Goal: Task Accomplishment & Management: Use online tool/utility

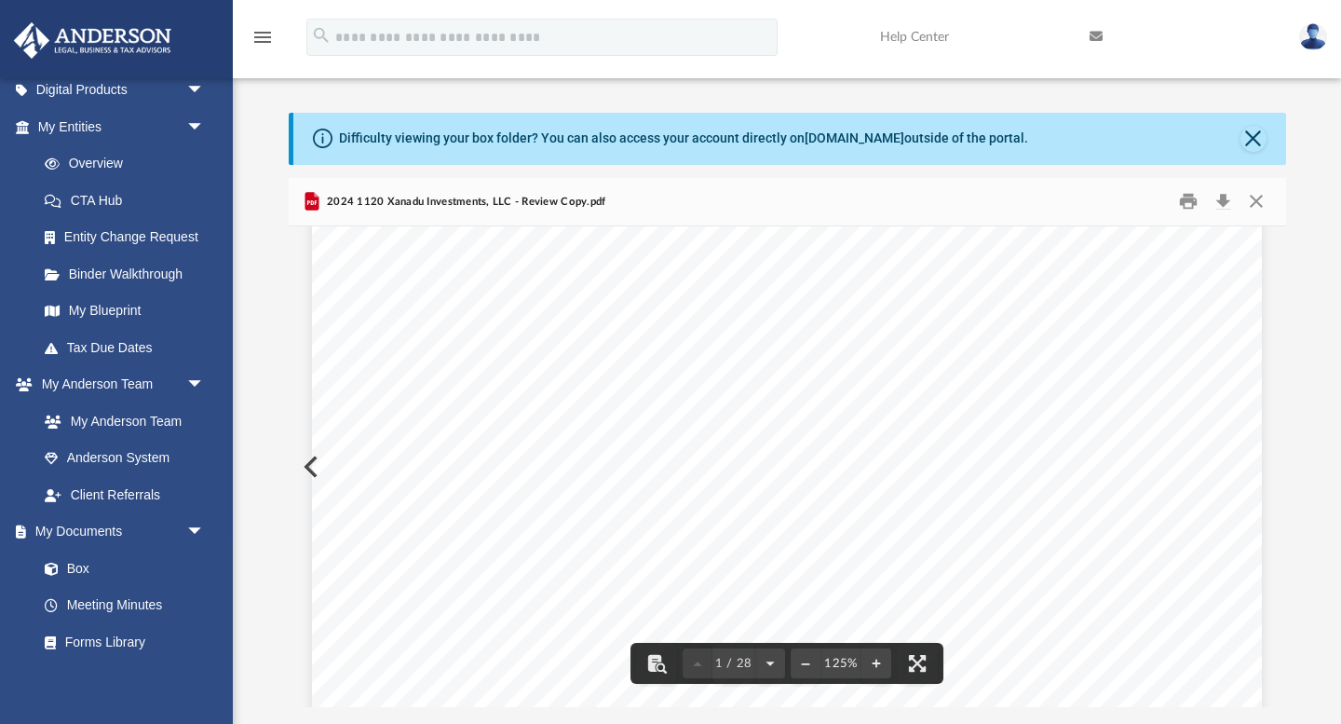
click at [529, 360] on div "426340 [DATE] REVIEW COPY [PERSON_NAME] GLOBAL BUSINESS GROUP, LLC [STREET_ADDR…" at bounding box center [787, 604] width 950 height 1230
click at [93, 576] on link "Box" at bounding box center [129, 568] width 207 height 37
click at [1255, 207] on button "Close" at bounding box center [1257, 201] width 34 height 29
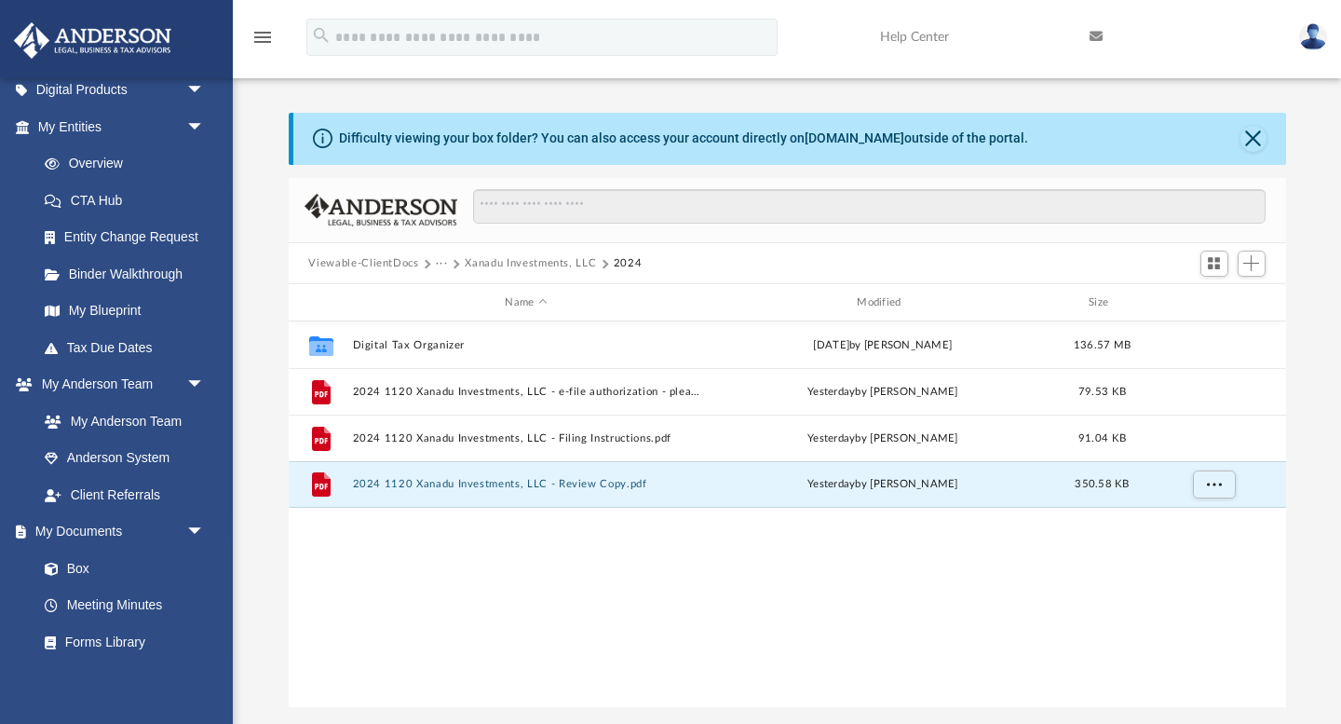
click at [367, 259] on button "Viewable-ClientDocs" at bounding box center [363, 263] width 110 height 17
click at [498, 262] on button "Xanadu Investments, LLC" at bounding box center [530, 263] width 131 height 17
click at [798, 263] on div "Viewable-ClientDocs ··· Xanadu Investments, LLC 2024" at bounding box center [788, 263] width 998 height 41
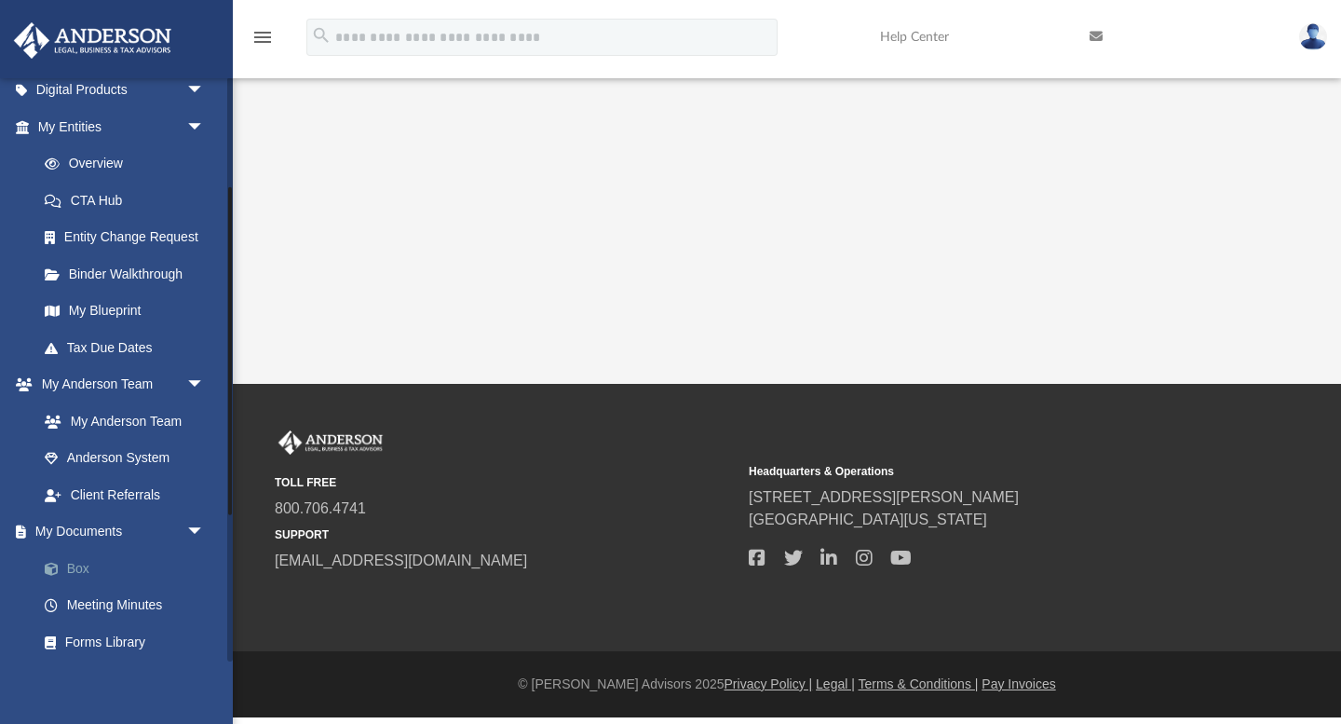
click at [85, 578] on link "Box" at bounding box center [129, 568] width 207 height 37
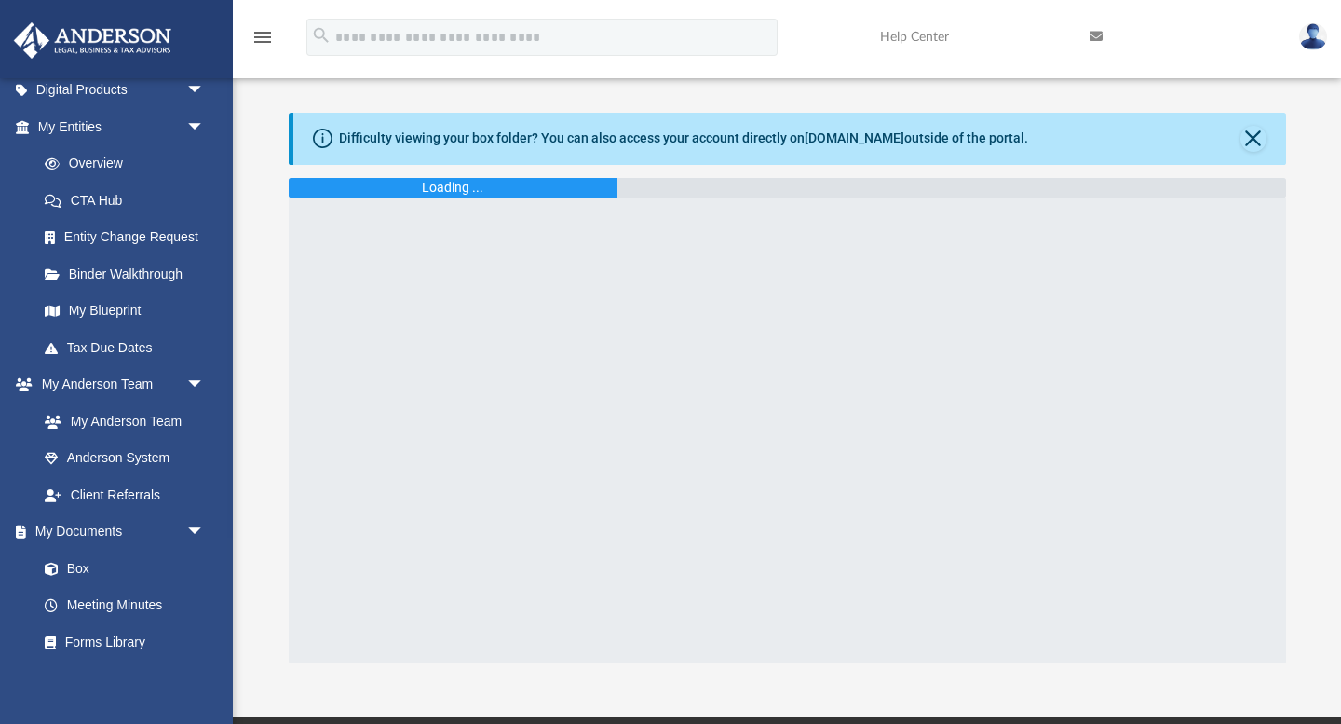
click at [265, 37] on icon "menu" at bounding box center [263, 37] width 22 height 22
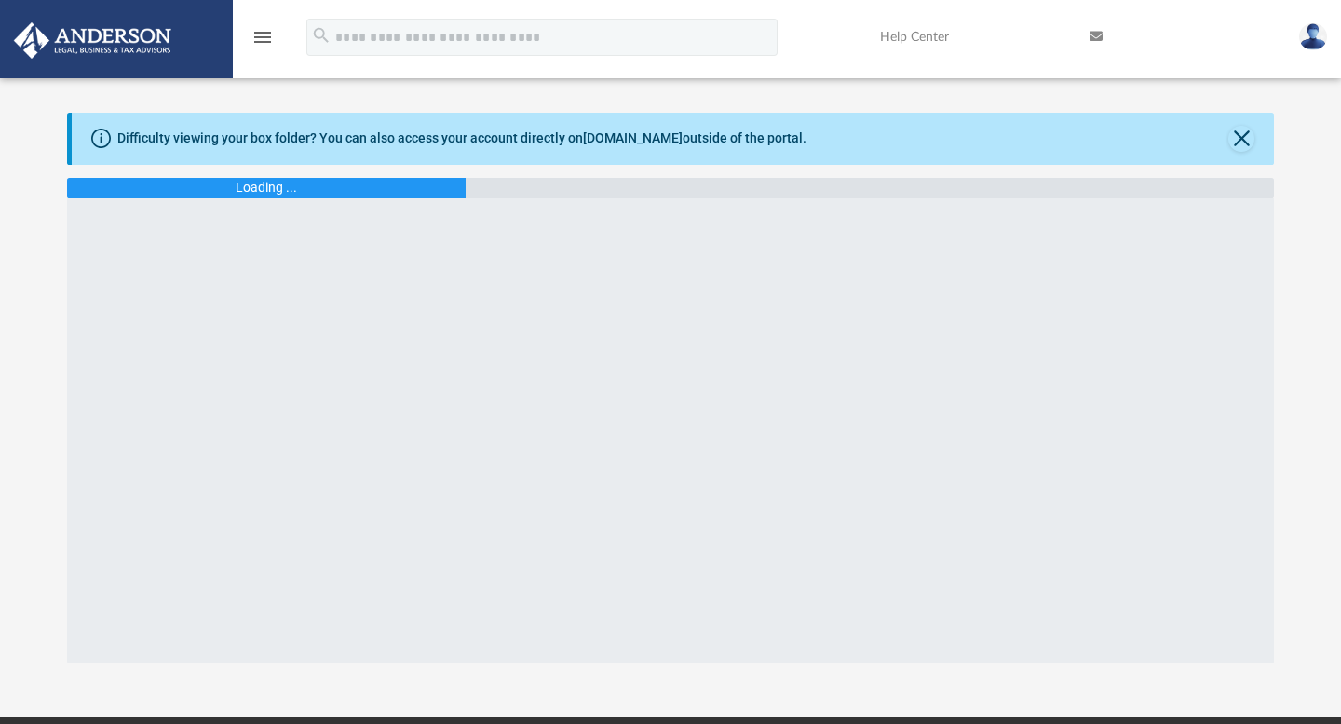
click at [265, 37] on icon "menu" at bounding box center [263, 37] width 22 height 22
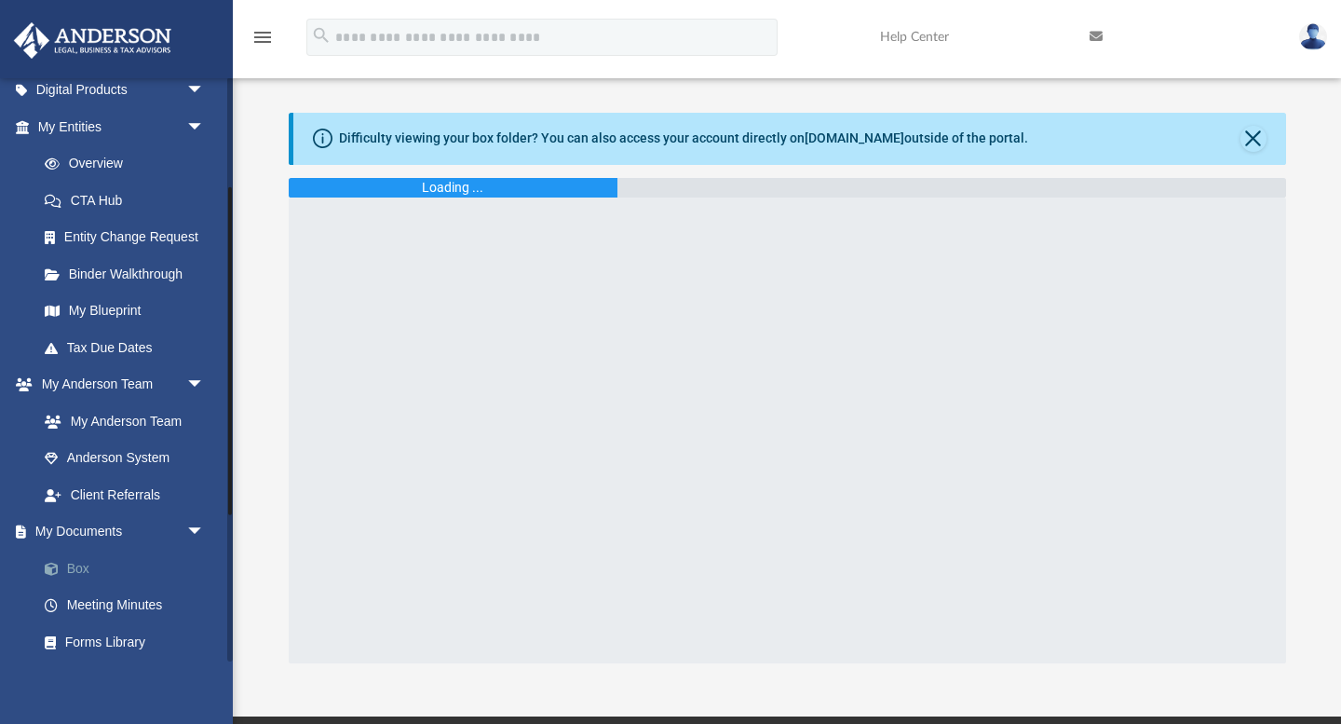
click at [87, 566] on link "Box" at bounding box center [129, 568] width 207 height 37
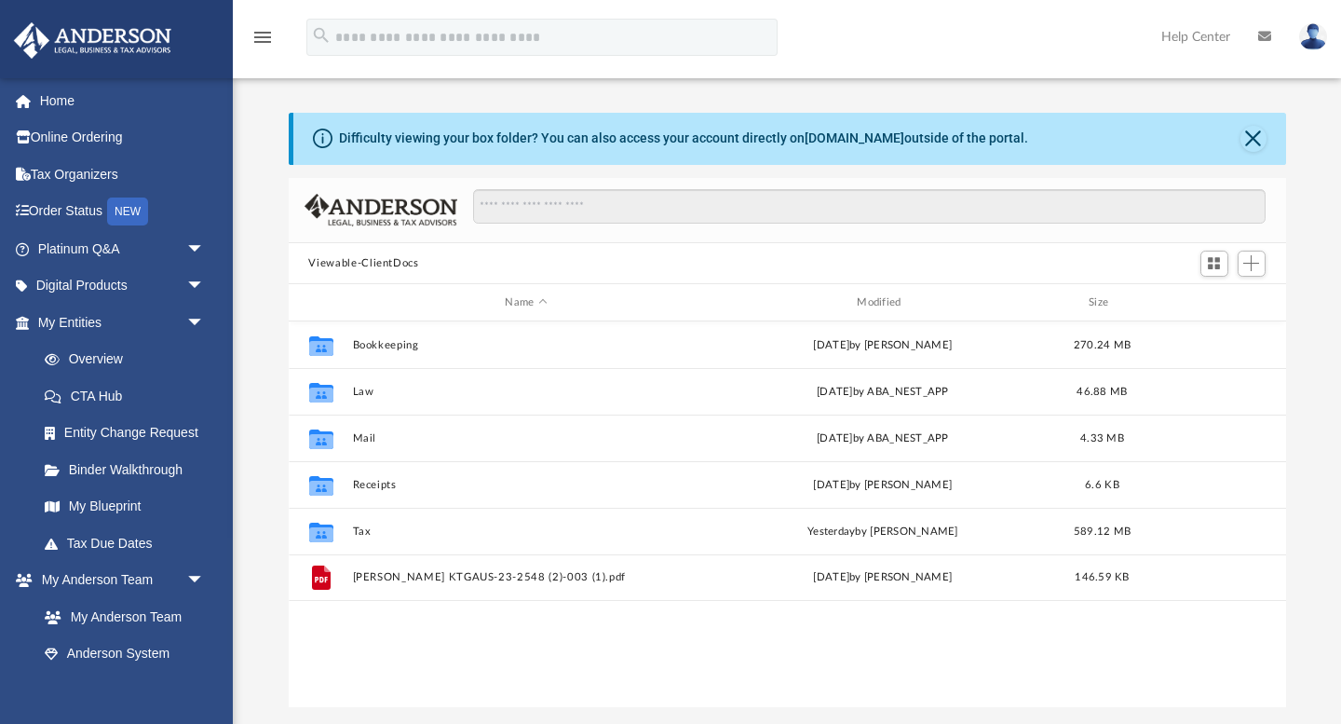
scroll to position [423, 998]
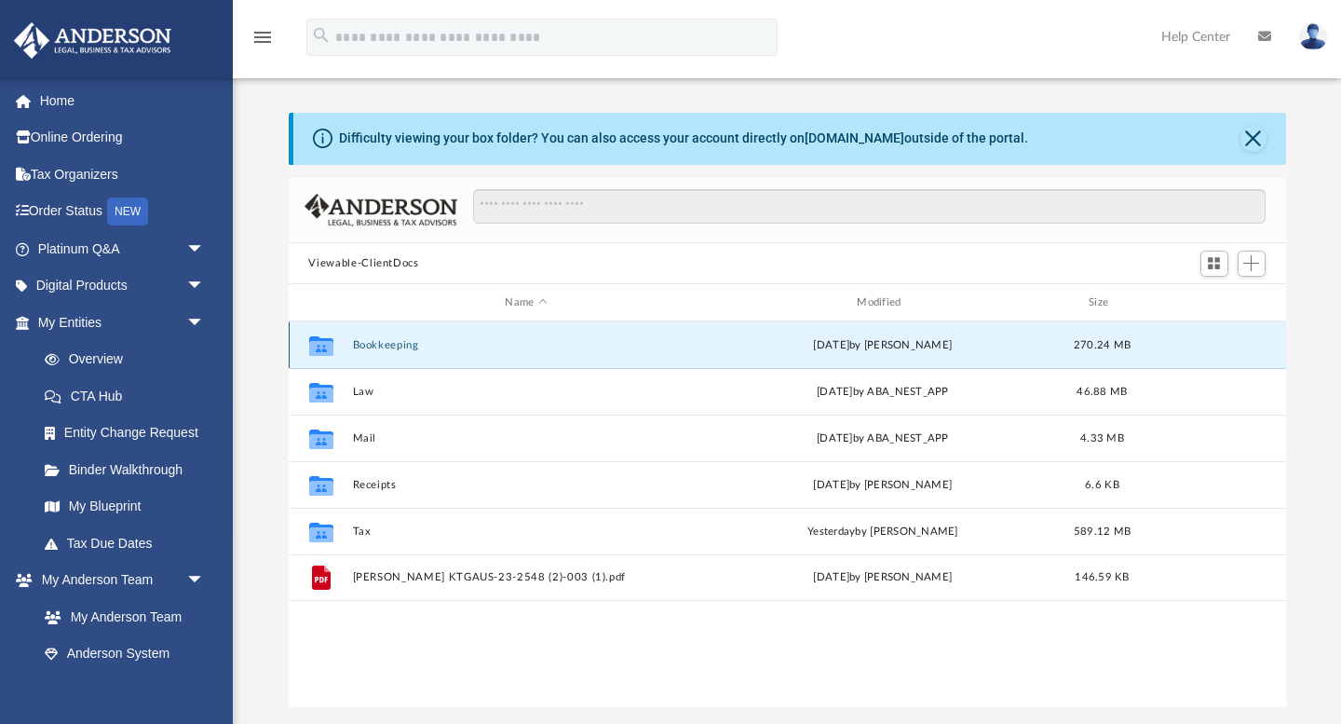
click at [369, 346] on button "Bookkeeping" at bounding box center [526, 345] width 348 height 12
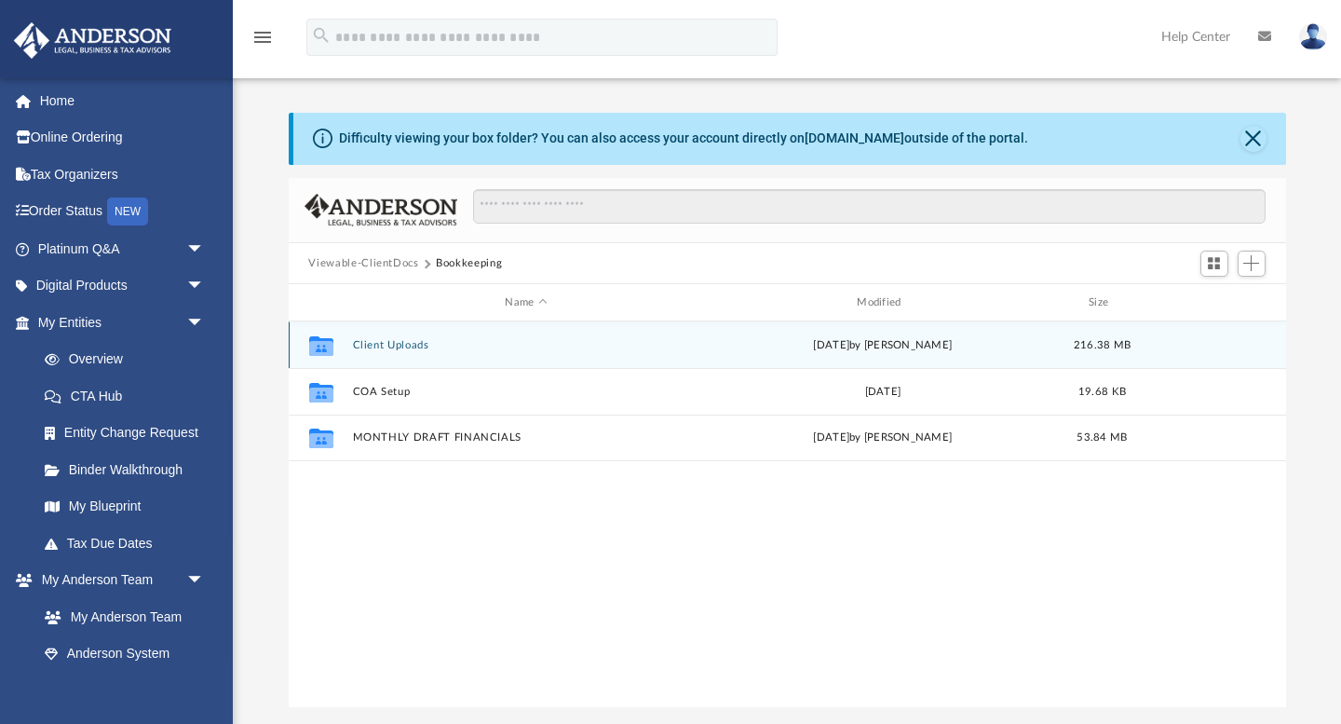
click at [400, 350] on button "Client Uploads" at bounding box center [526, 345] width 348 height 12
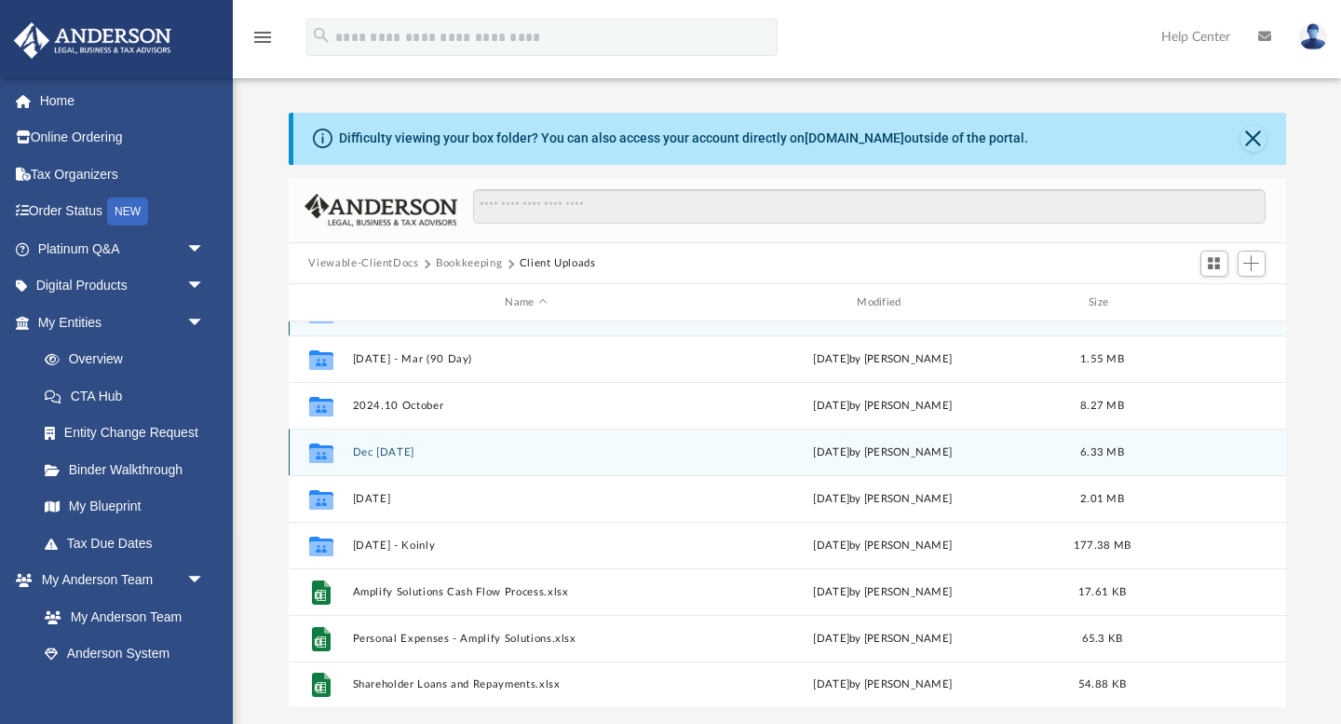
scroll to position [32, 0]
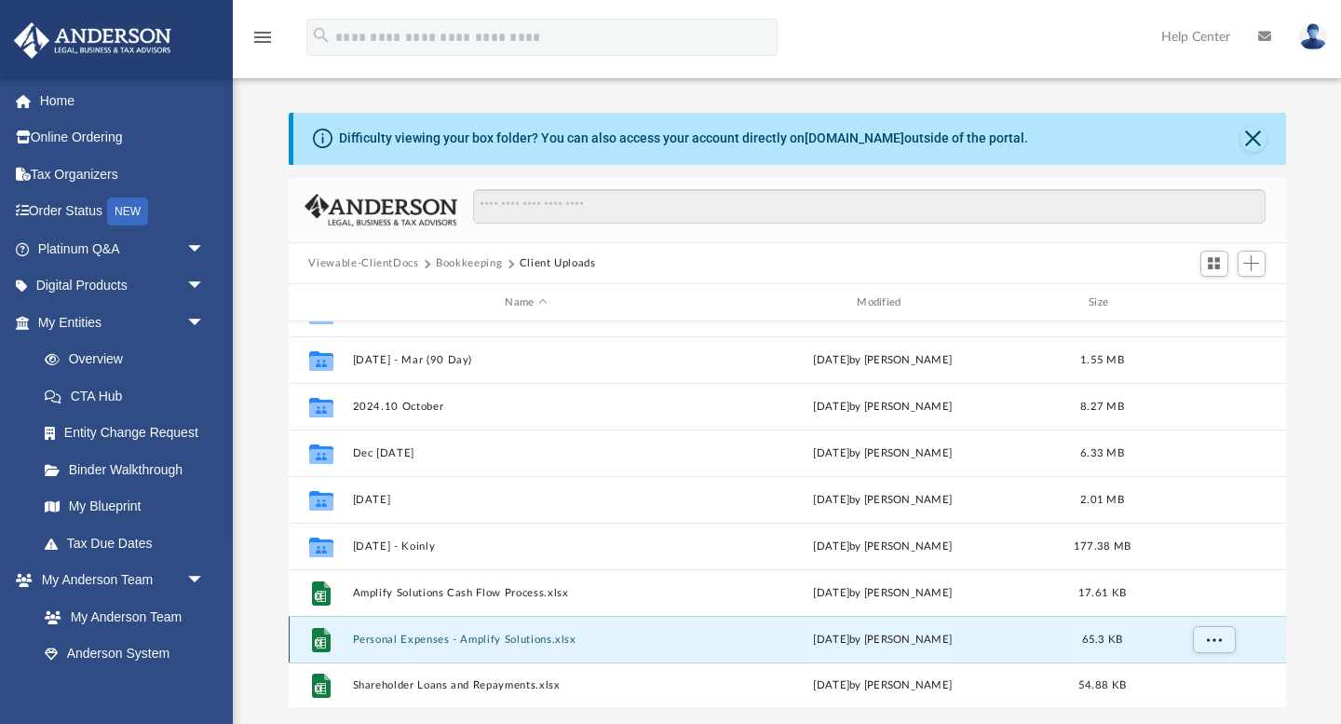
click at [441, 635] on button "Personal Expenses - Amplify Solutions.xlsx" at bounding box center [526, 639] width 348 height 12
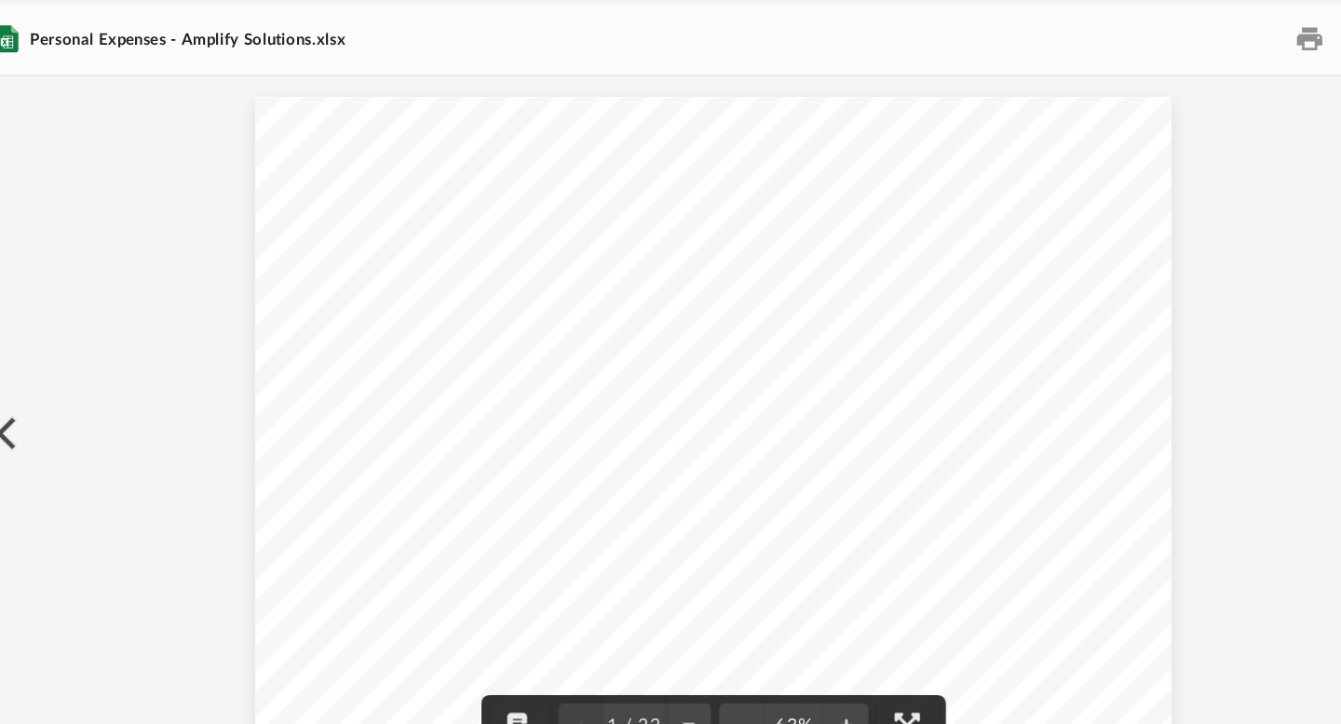
scroll to position [20, 0]
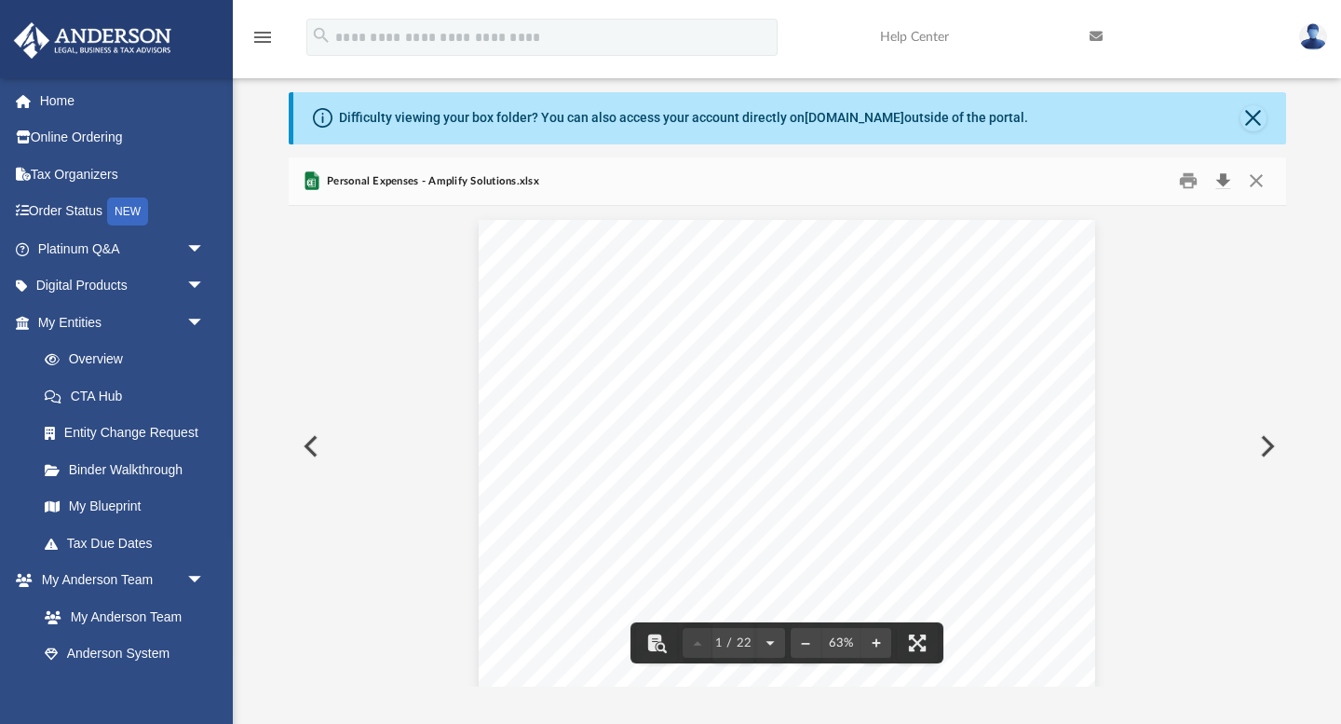
click at [1224, 179] on button "Download" at bounding box center [1224, 181] width 34 height 29
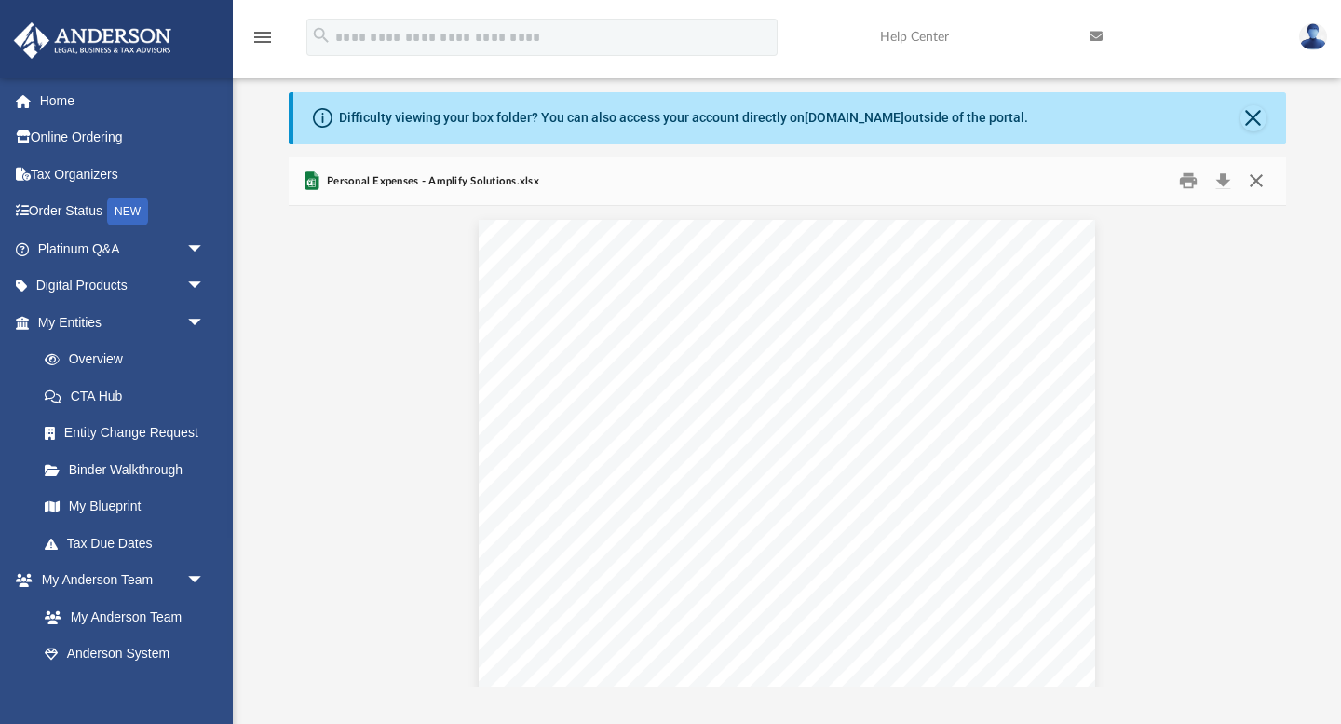
click at [1266, 176] on button "Close" at bounding box center [1257, 181] width 34 height 29
click at [1260, 188] on input "Search files and folders" at bounding box center [869, 186] width 792 height 35
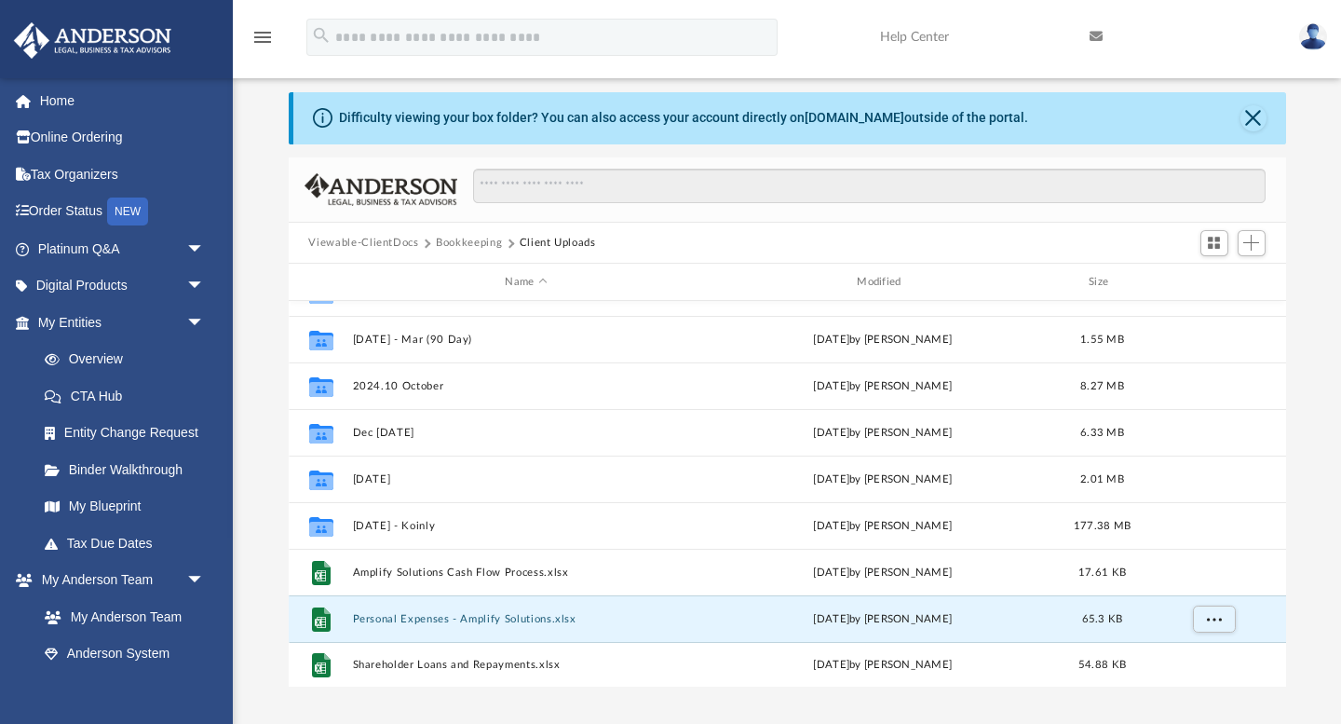
click at [347, 240] on button "Viewable-ClientDocs" at bounding box center [363, 243] width 110 height 17
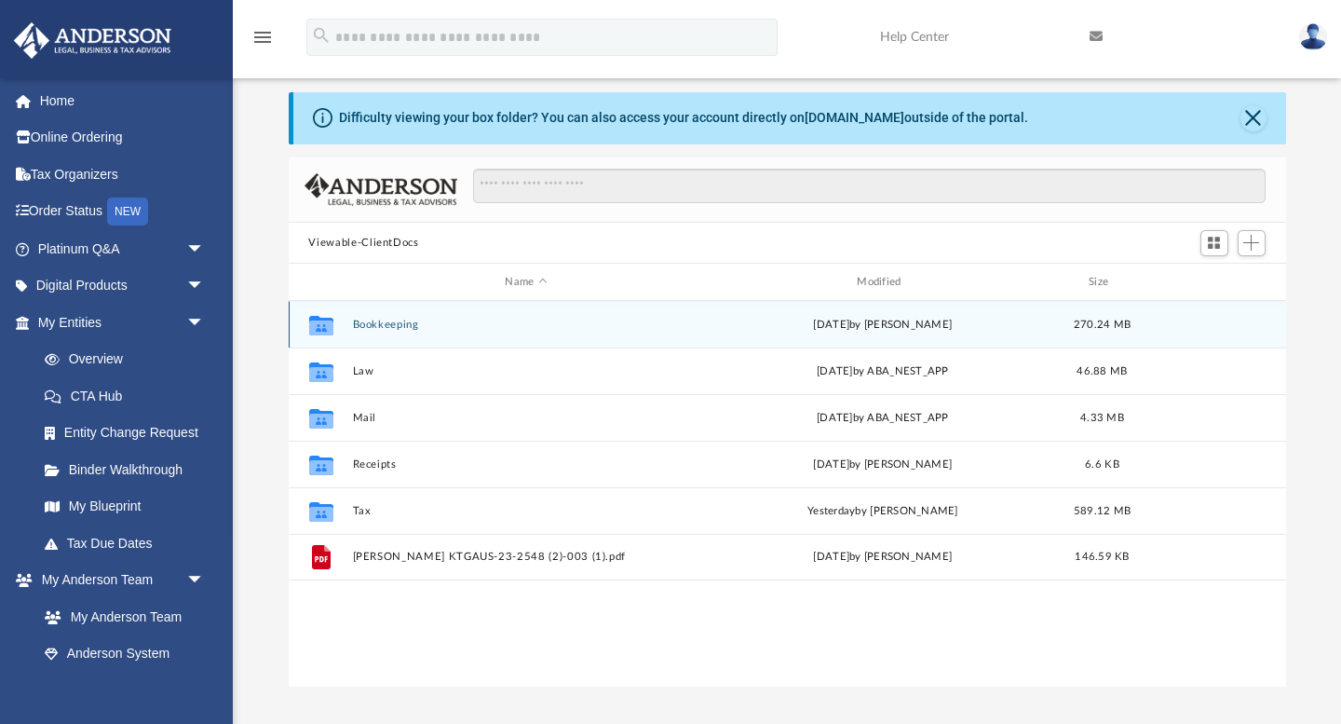
scroll to position [0, 0]
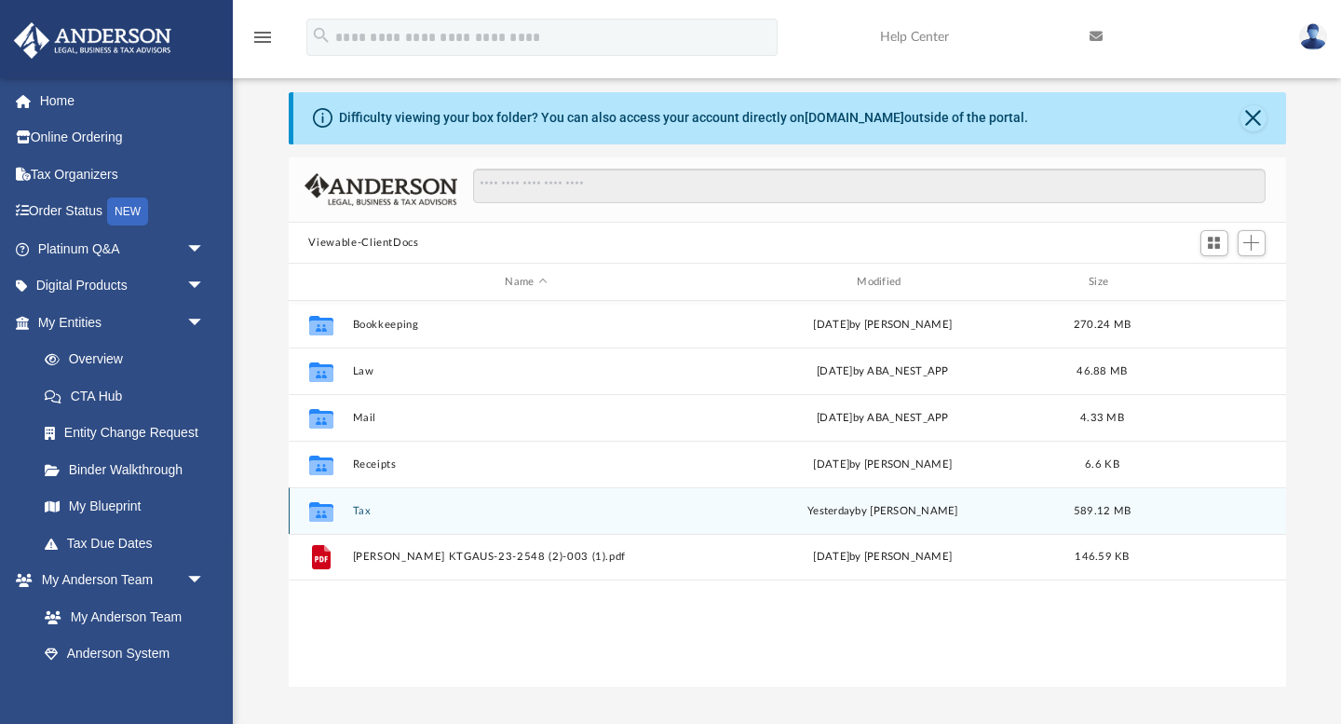
click at [360, 510] on button "Tax" at bounding box center [526, 511] width 348 height 12
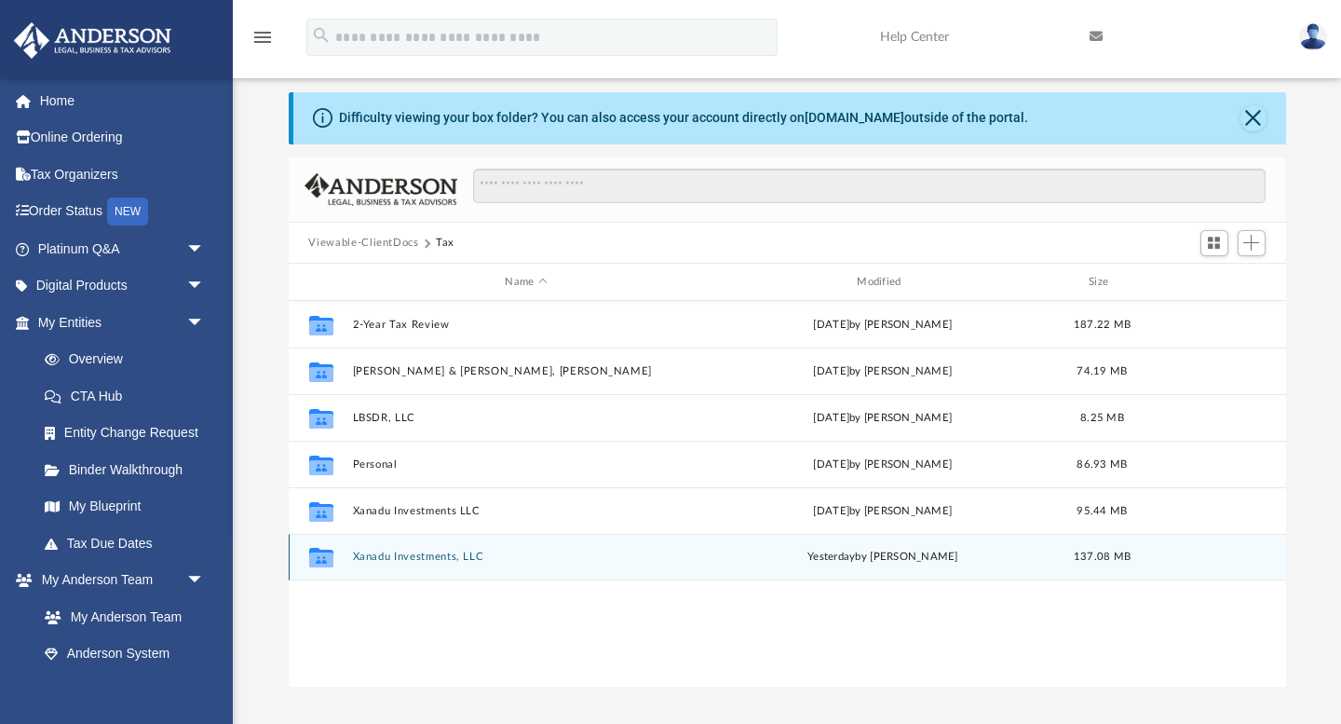
click at [409, 557] on button "Xanadu Investments, LLC" at bounding box center [526, 557] width 348 height 12
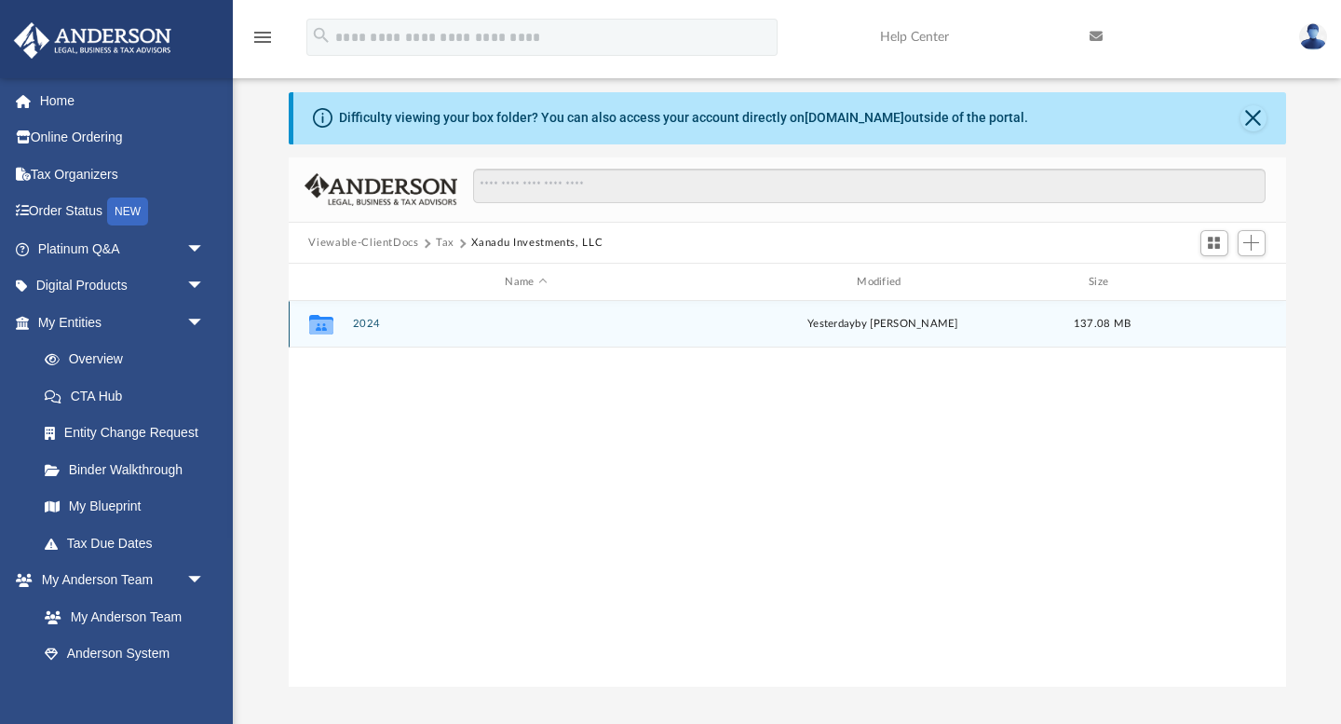
click at [367, 320] on button "2024" at bounding box center [526, 325] width 348 height 12
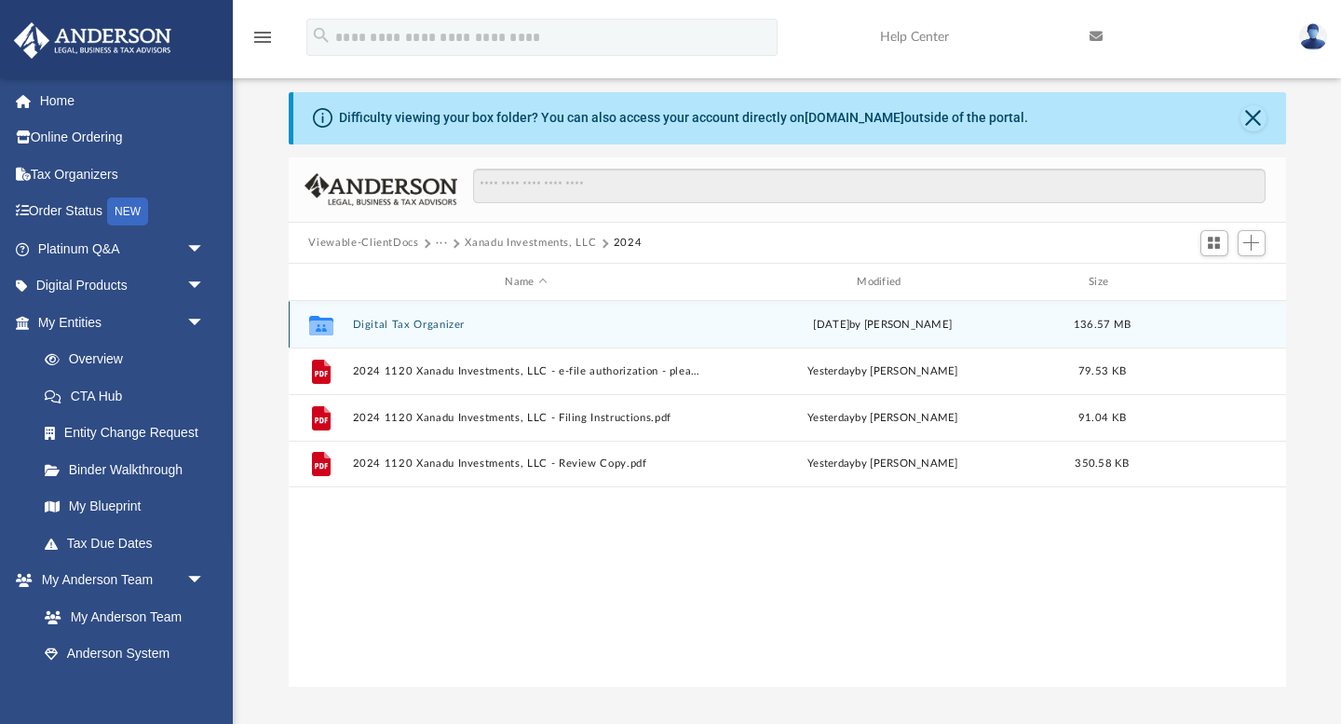
click at [425, 327] on button "Digital Tax Organizer" at bounding box center [526, 325] width 348 height 12
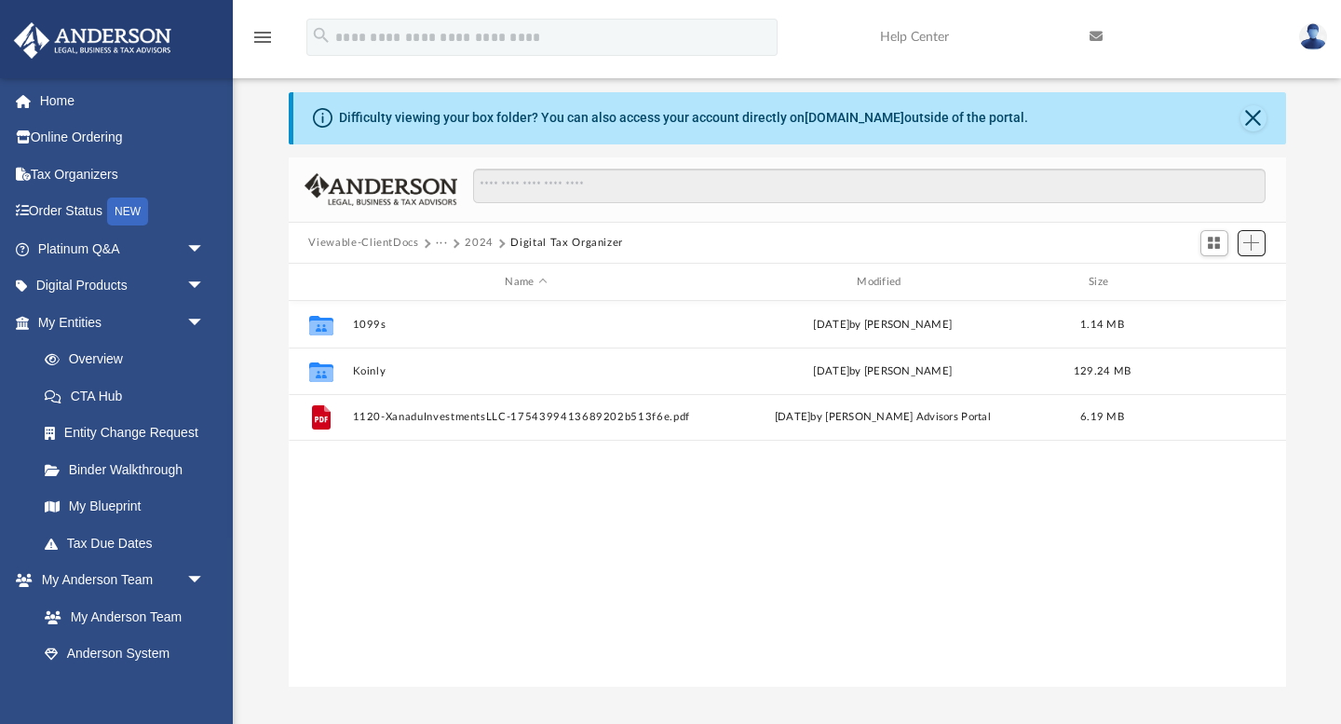
click at [1251, 240] on span "Add" at bounding box center [1252, 243] width 16 height 16
click at [1217, 304] on li "New Folder" at bounding box center [1225, 309] width 60 height 20
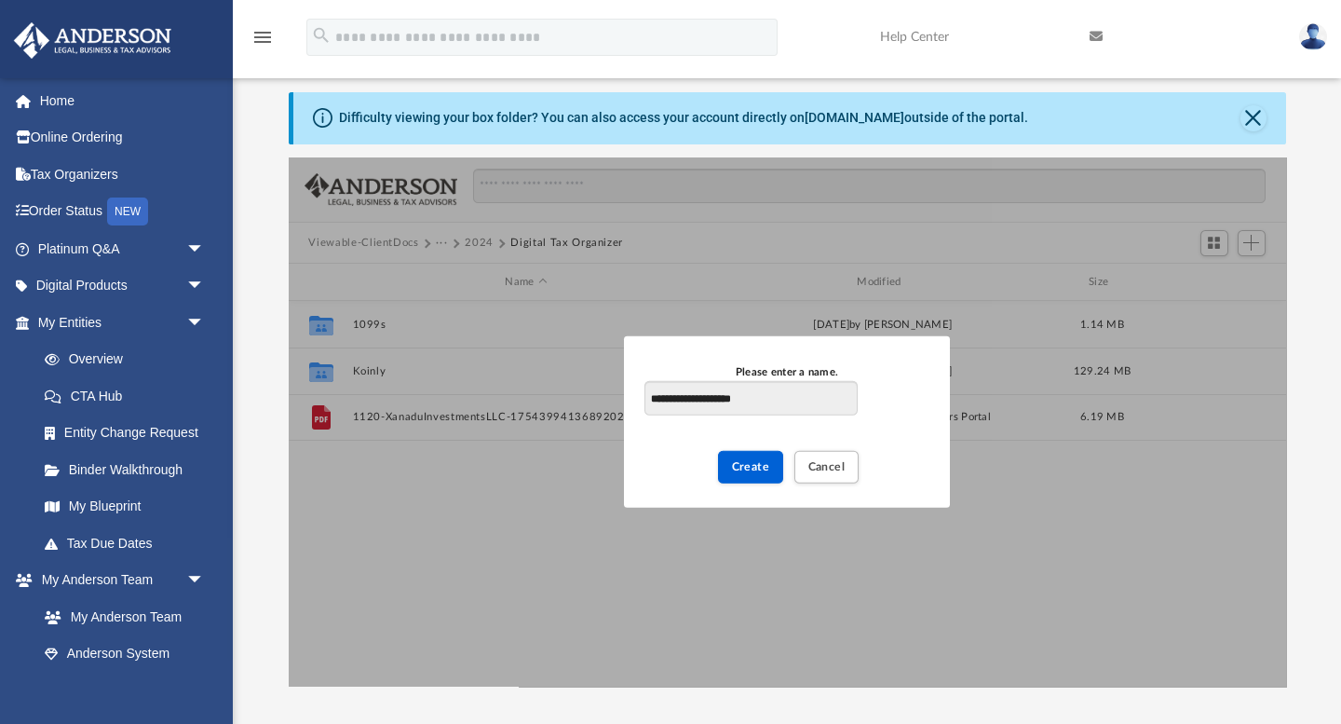
type input "**********"
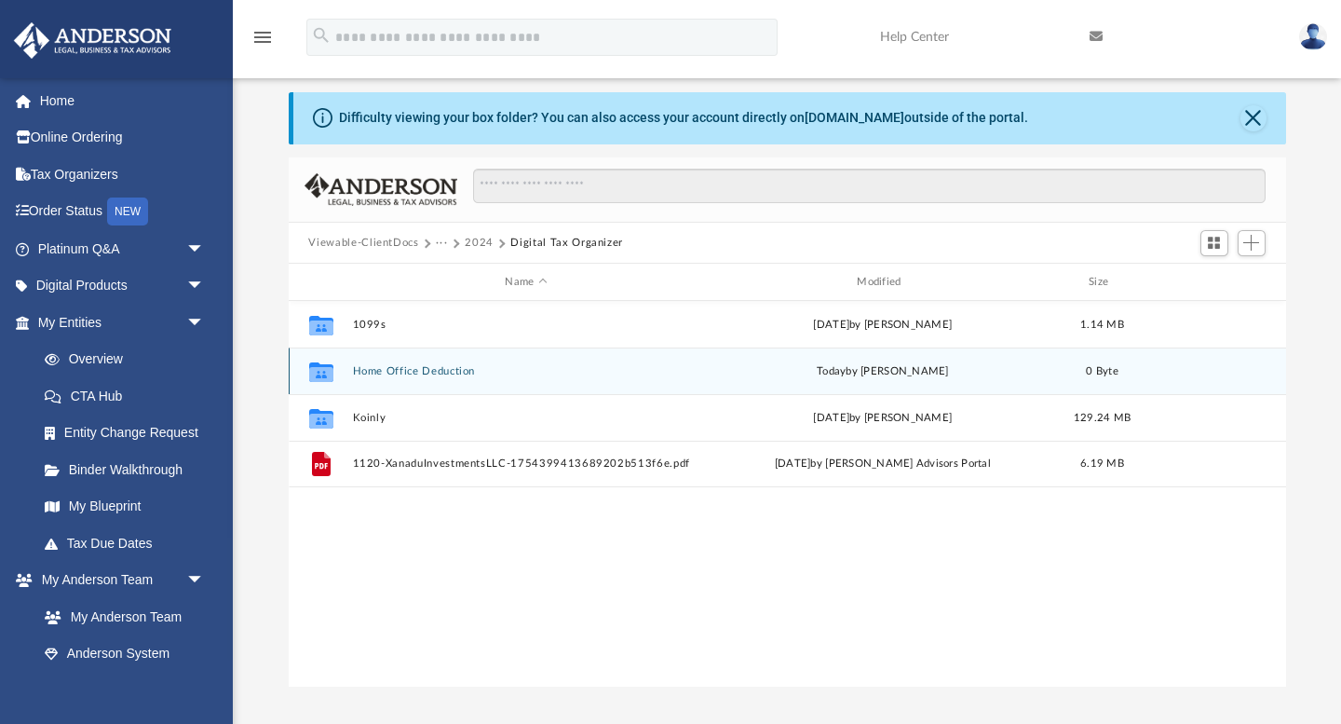
click at [413, 370] on button "Home Office Deduction" at bounding box center [526, 371] width 348 height 12
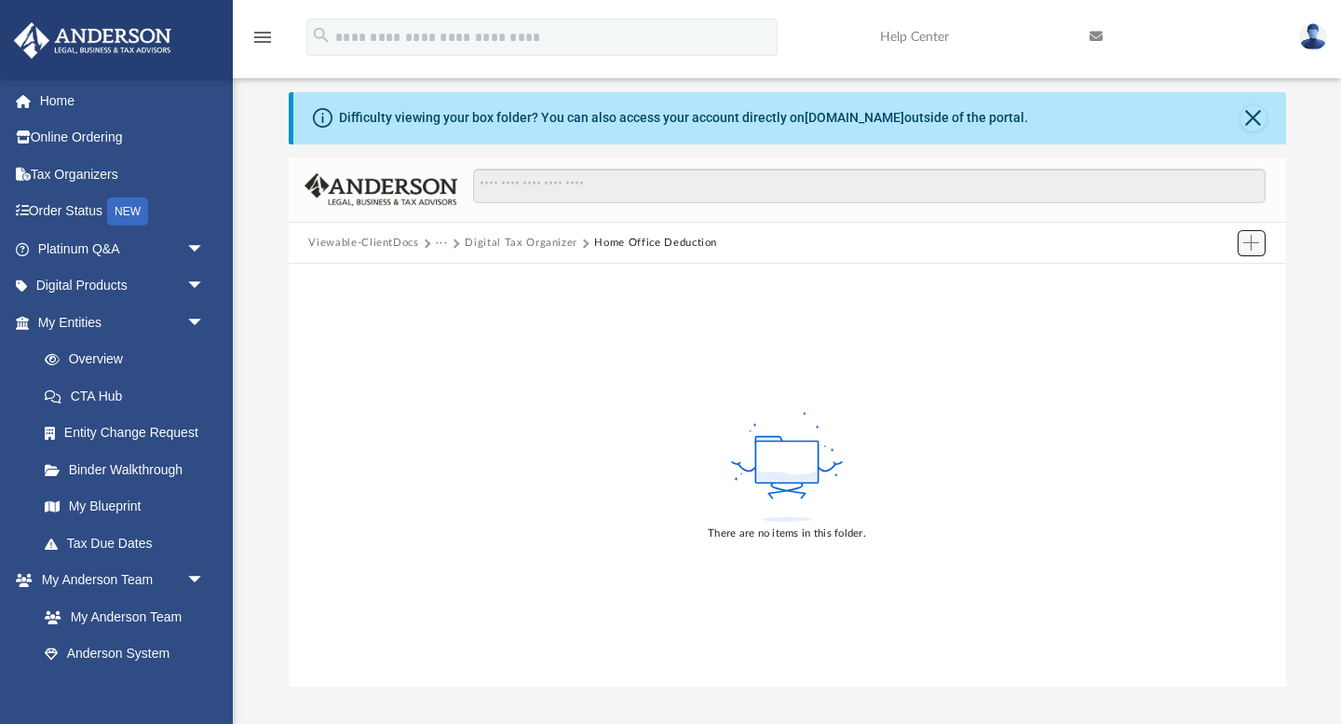
click at [1257, 240] on span "Add" at bounding box center [1252, 243] width 16 height 16
click at [1228, 281] on li "Upload" at bounding box center [1225, 280] width 60 height 20
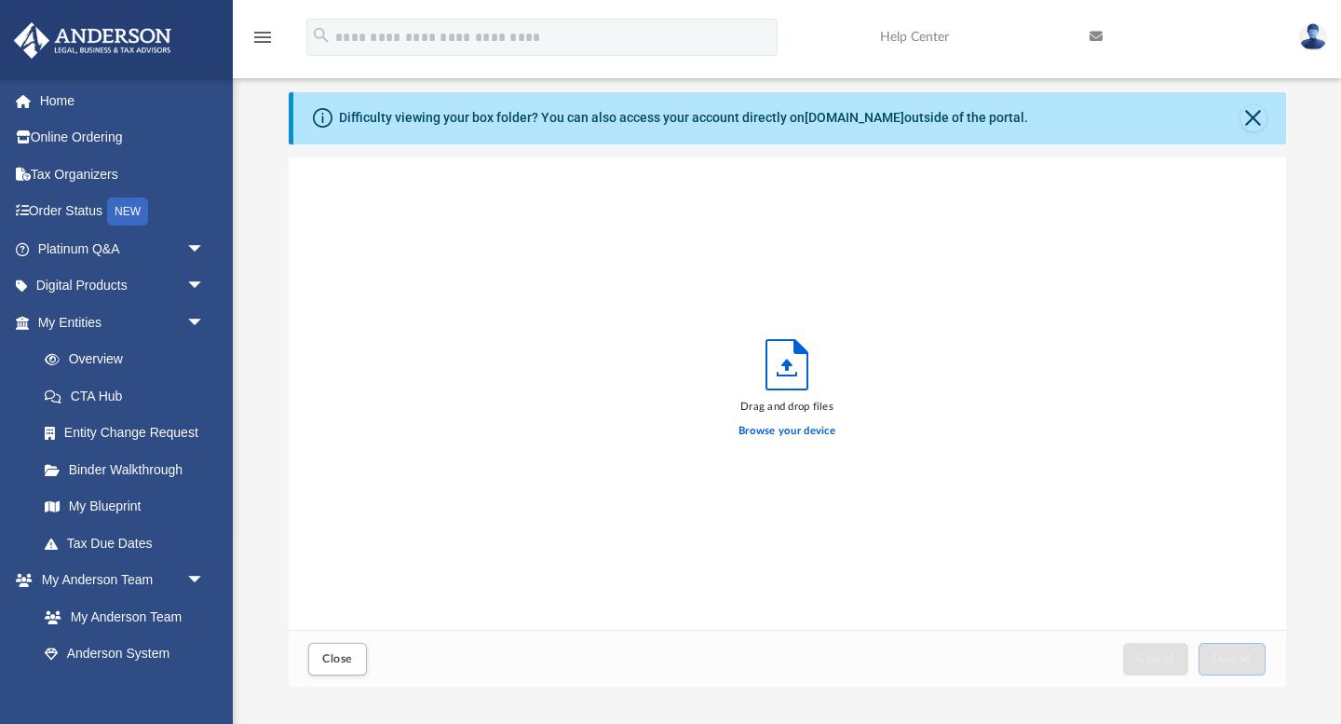
scroll to position [472, 998]
click at [779, 436] on label "Browse your device" at bounding box center [787, 431] width 97 height 17
click at [0, 0] on input "Browse your device" at bounding box center [0, 0] width 0 height 0
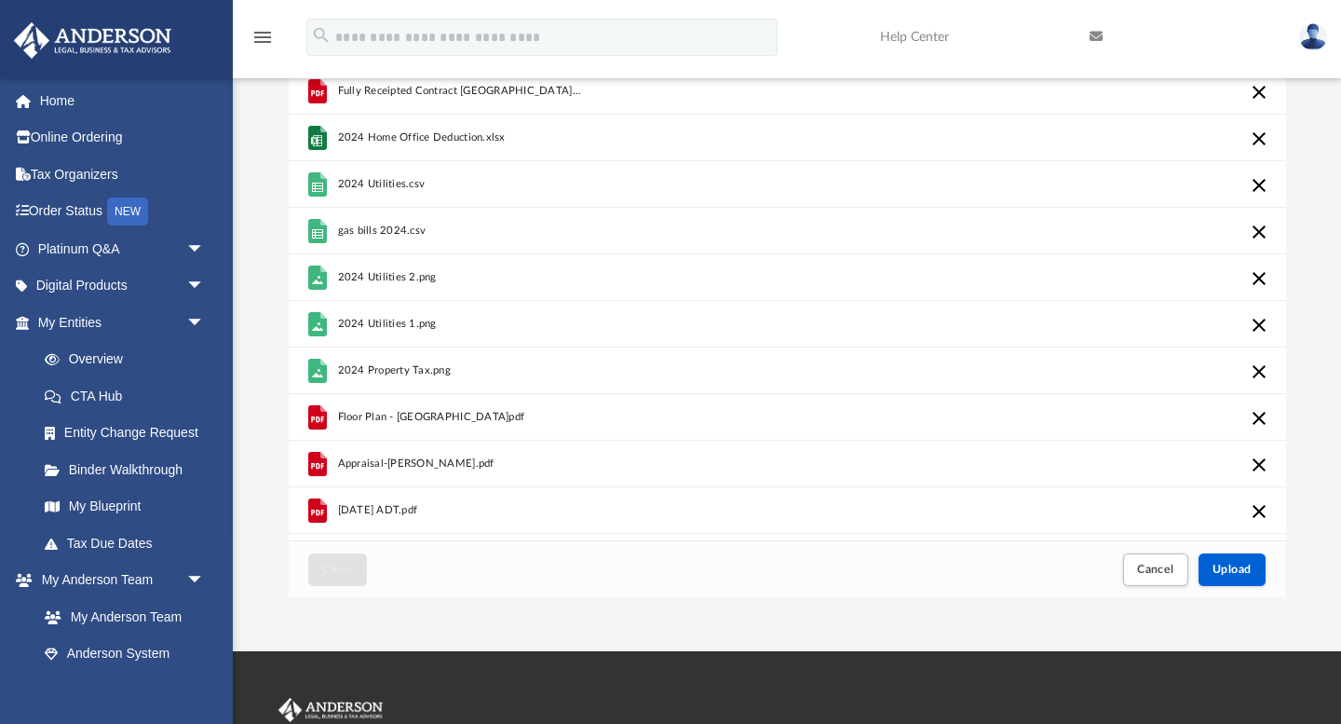
scroll to position [122, 0]
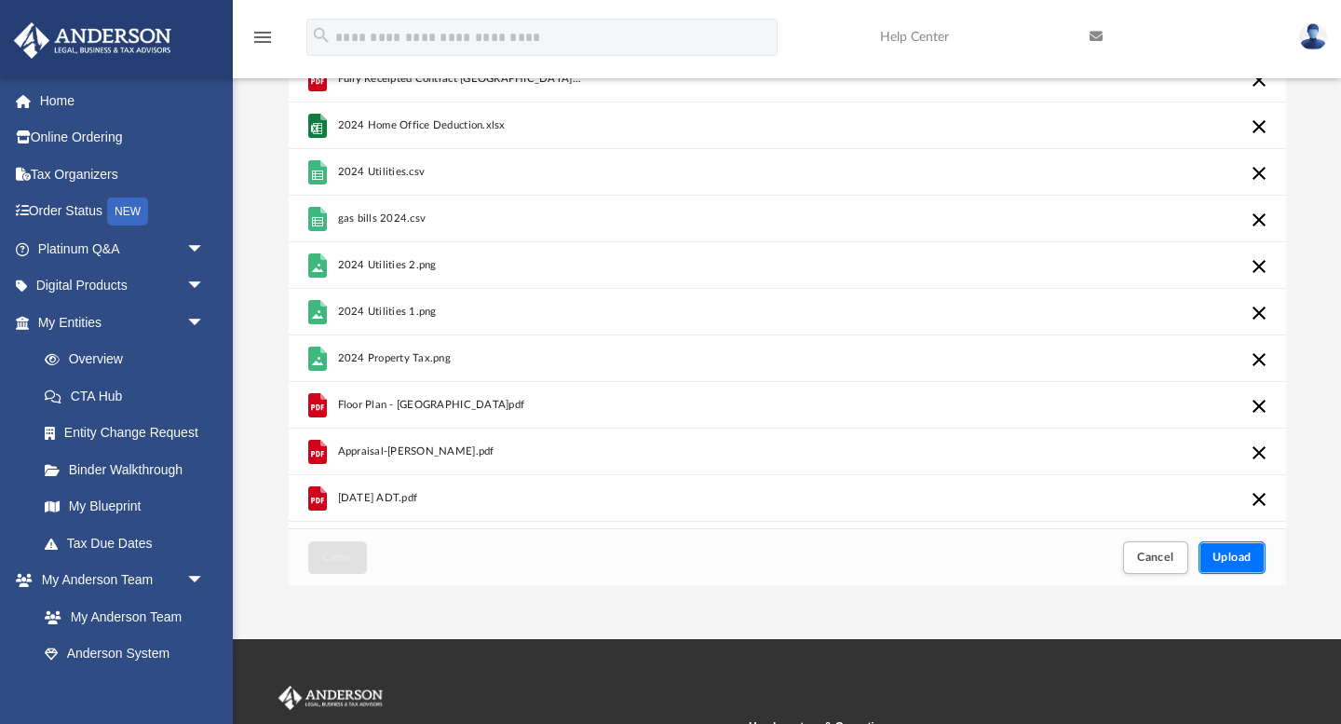
click at [1245, 562] on span "Upload" at bounding box center [1232, 556] width 39 height 11
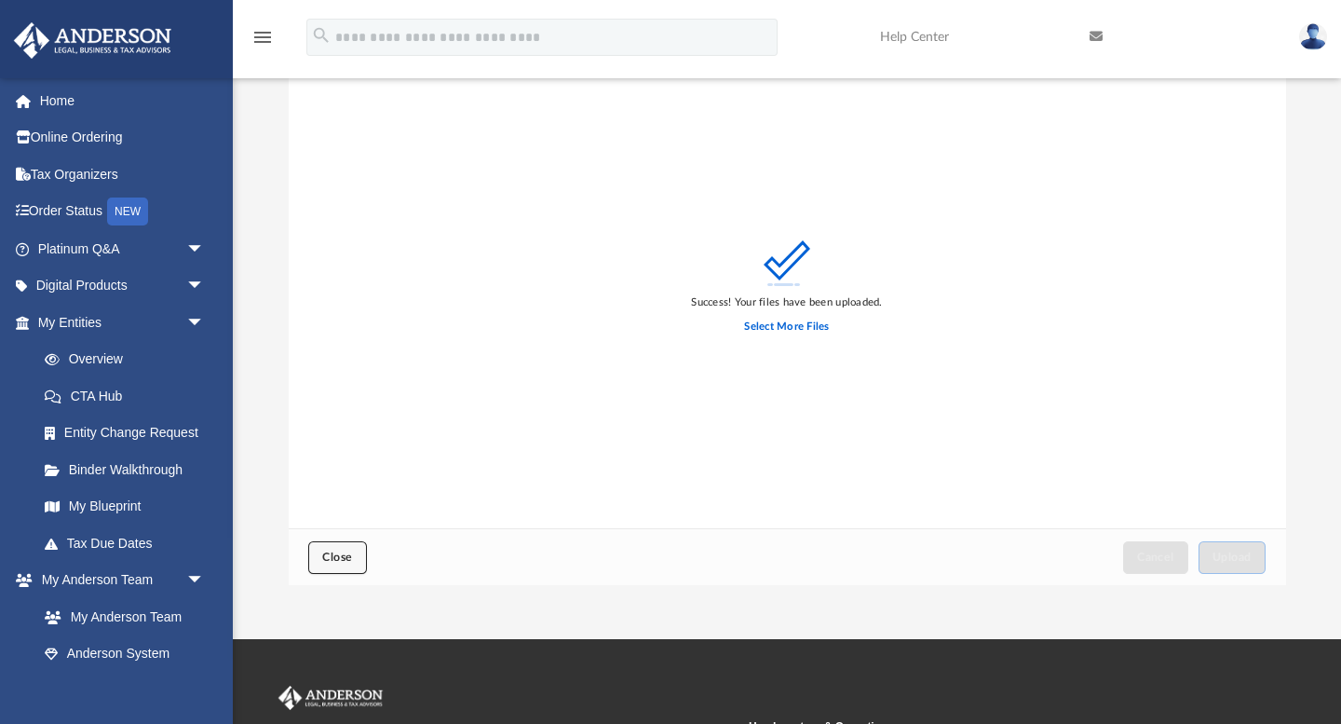
click at [329, 562] on span "Close" at bounding box center [337, 556] width 30 height 11
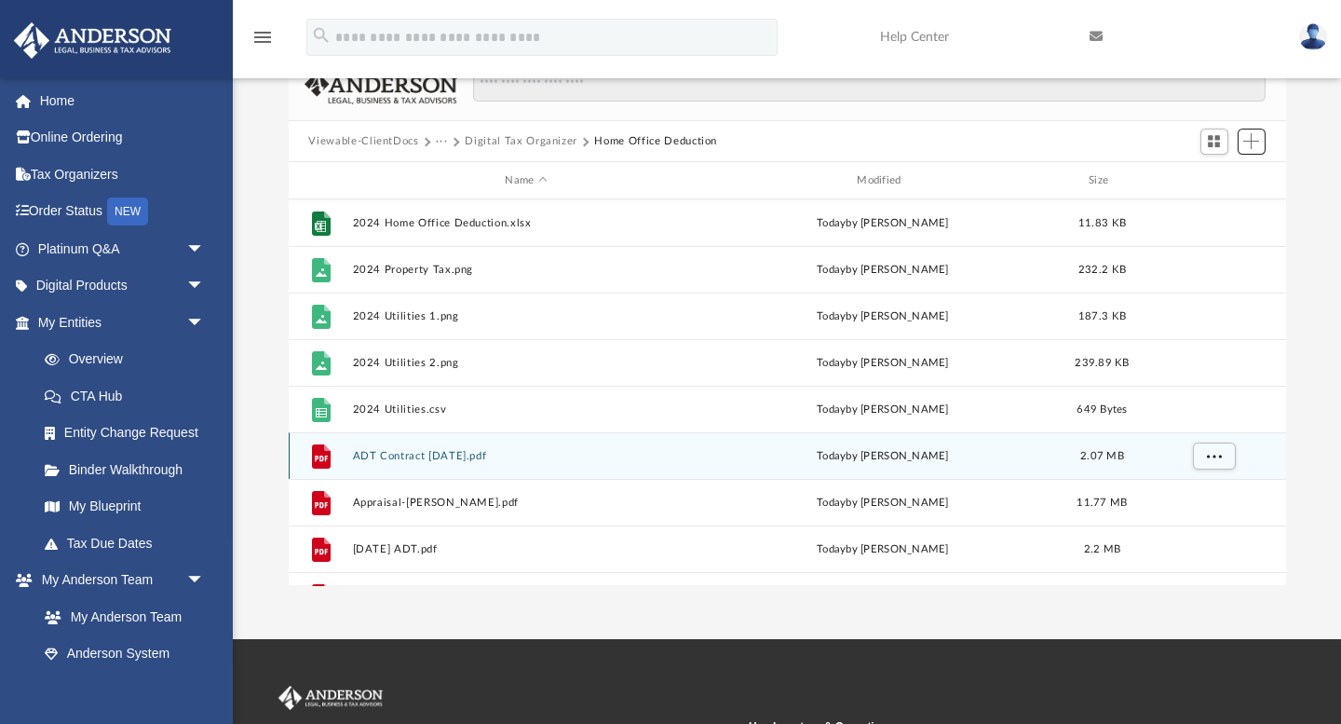
scroll to position [423, 998]
